Goal: Task Accomplishment & Management: Use online tool/utility

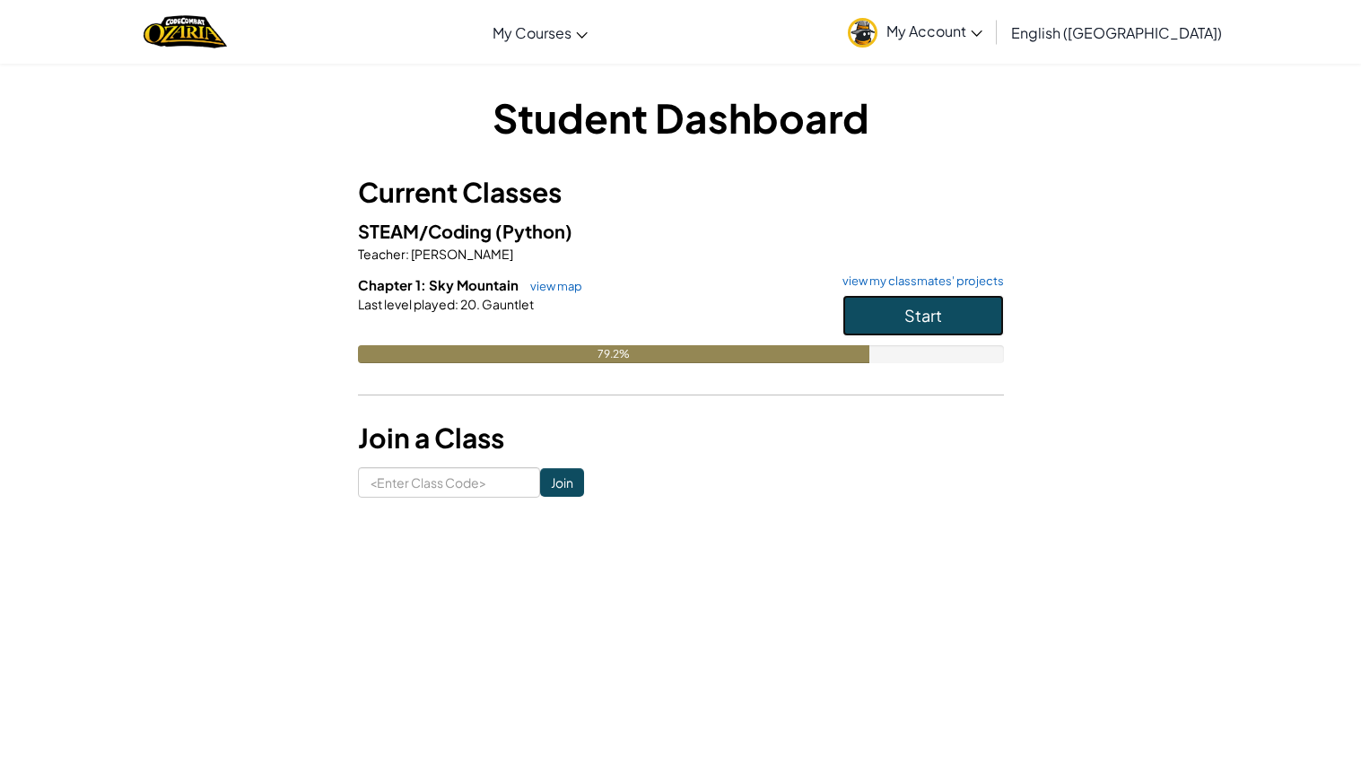
click at [935, 312] on span "Start" at bounding box center [923, 315] width 38 height 21
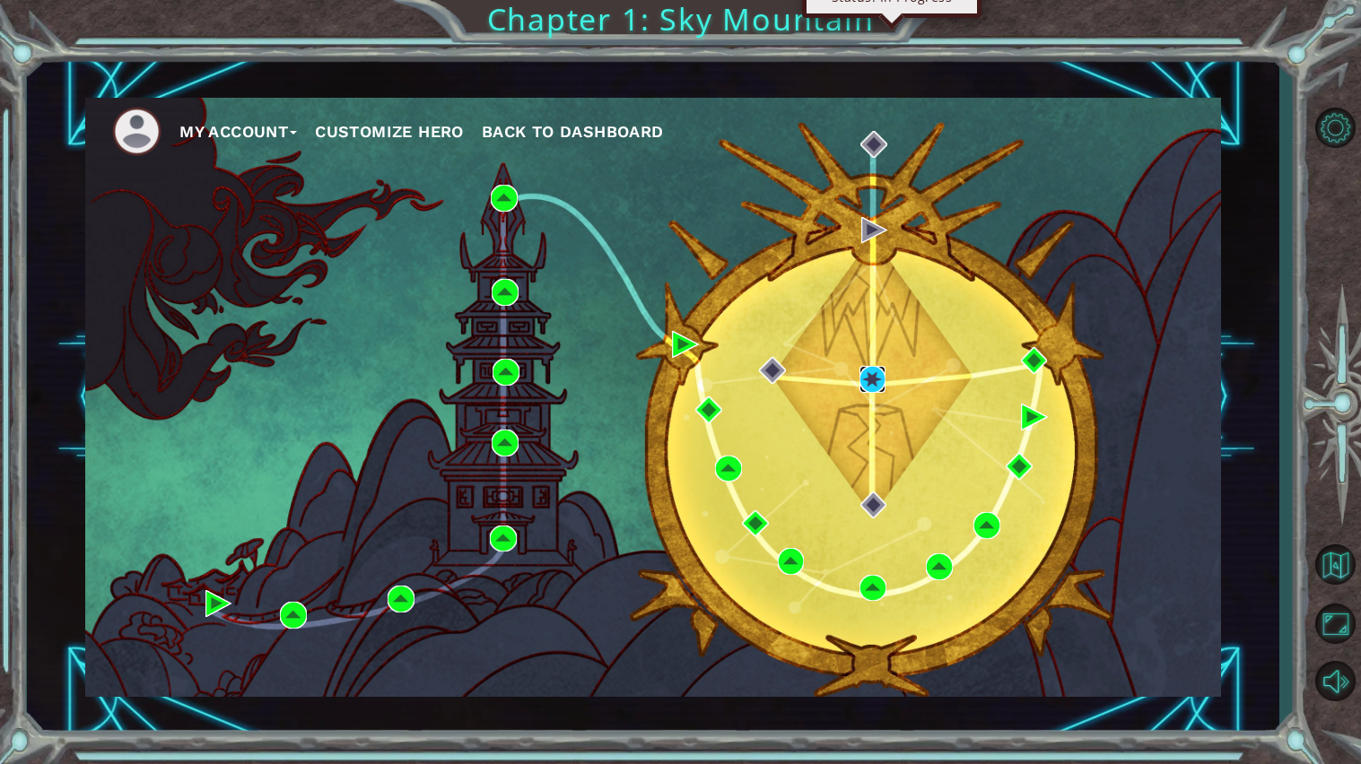
click at [865, 382] on img at bounding box center [872, 379] width 27 height 27
